Goal: Task Accomplishment & Management: Use online tool/utility

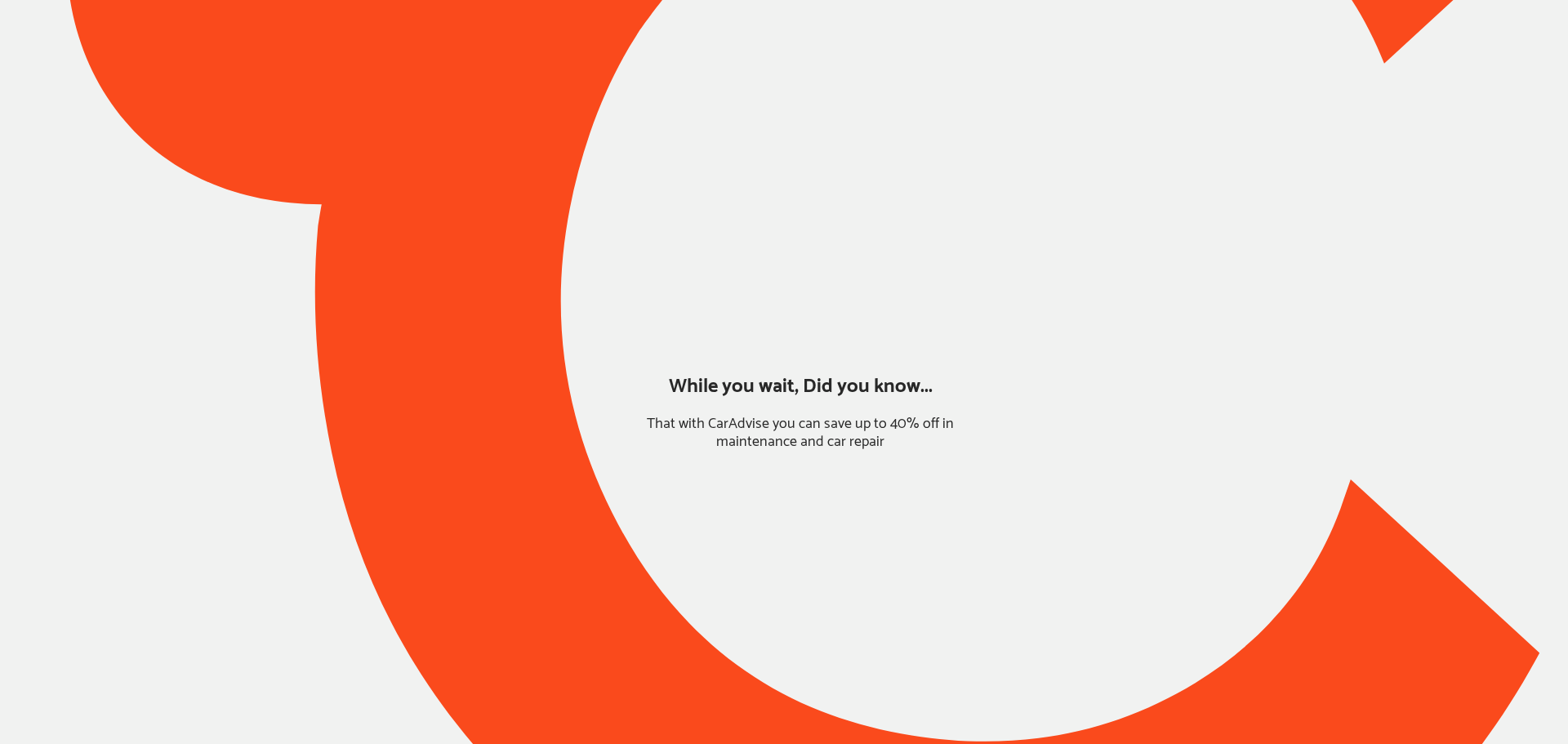
type input "*****"
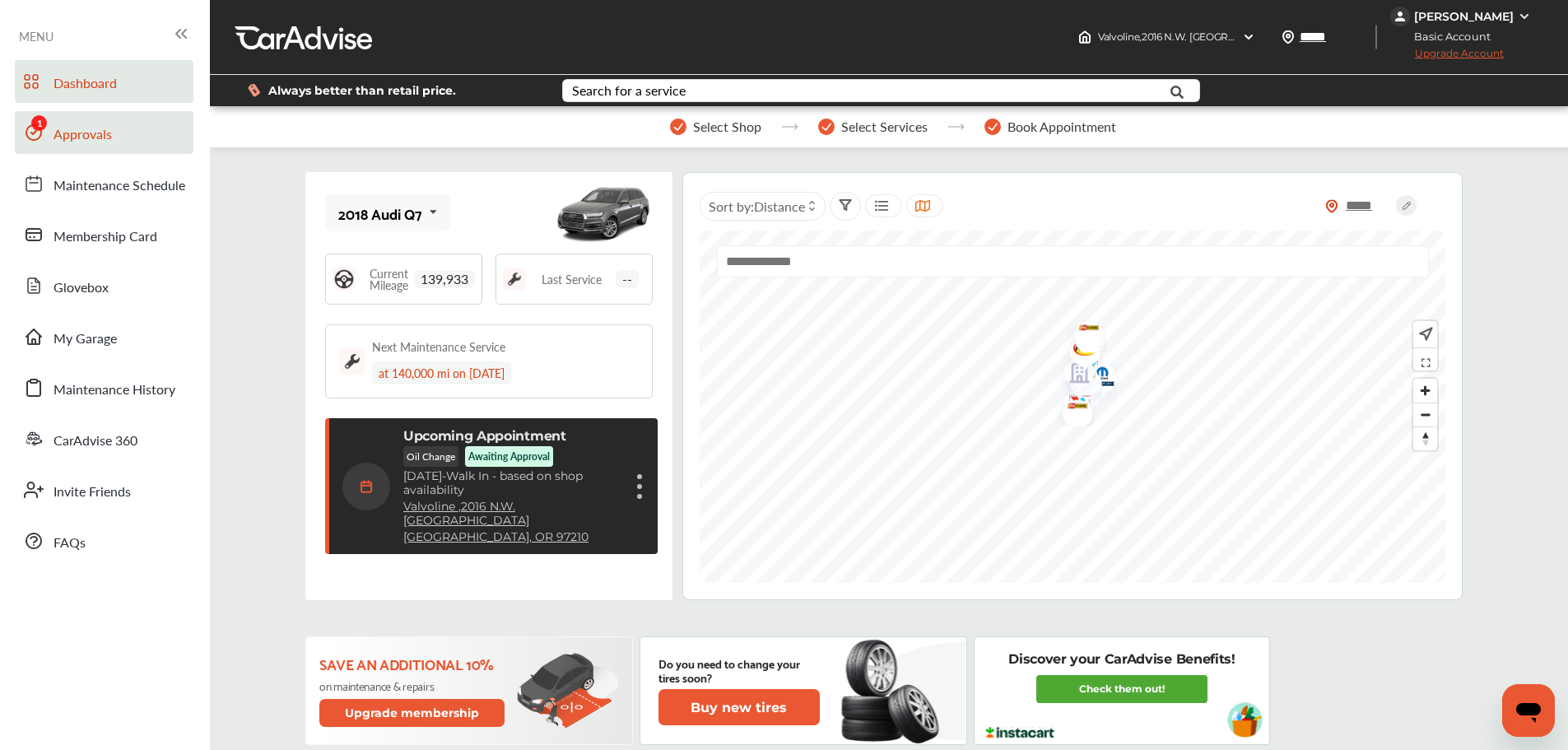
click at [61, 138] on span "Approvals" at bounding box center [83, 134] width 58 height 21
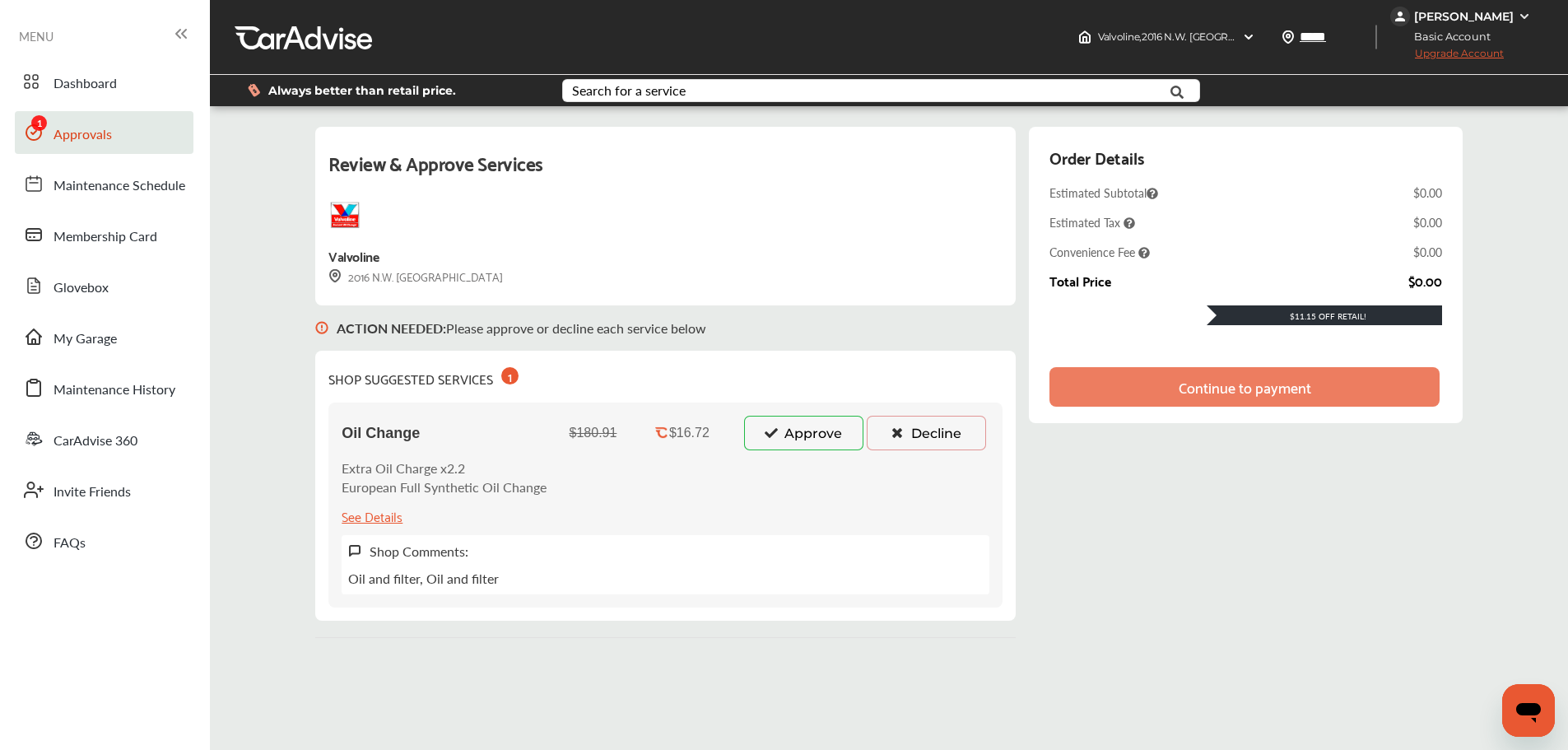
click at [783, 440] on button "Approve" at bounding box center [804, 432] width 120 height 34
